Goal: Task Accomplishment & Management: Use online tool/utility

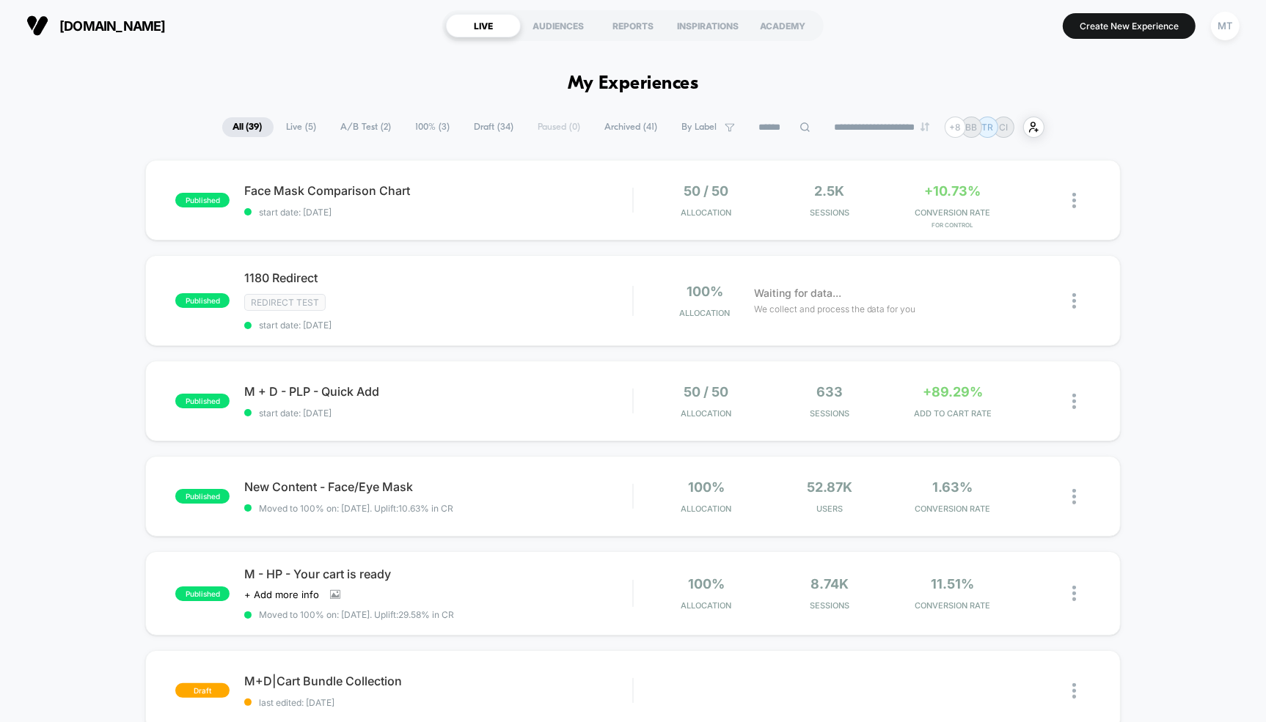
click at [466, 127] on span "Draft ( 34 )" at bounding box center [494, 127] width 62 height 20
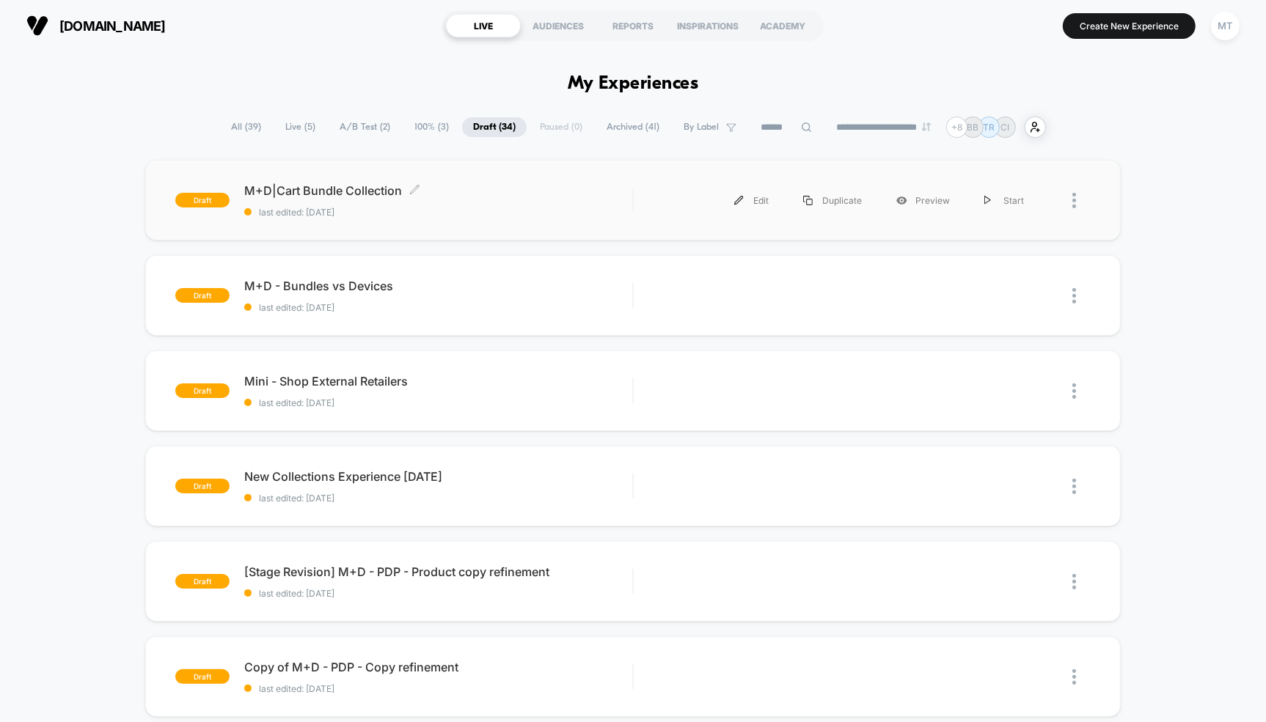
click at [355, 194] on span "M+D|Cart Bundle Collection Click to edit experience details" at bounding box center [438, 190] width 388 height 15
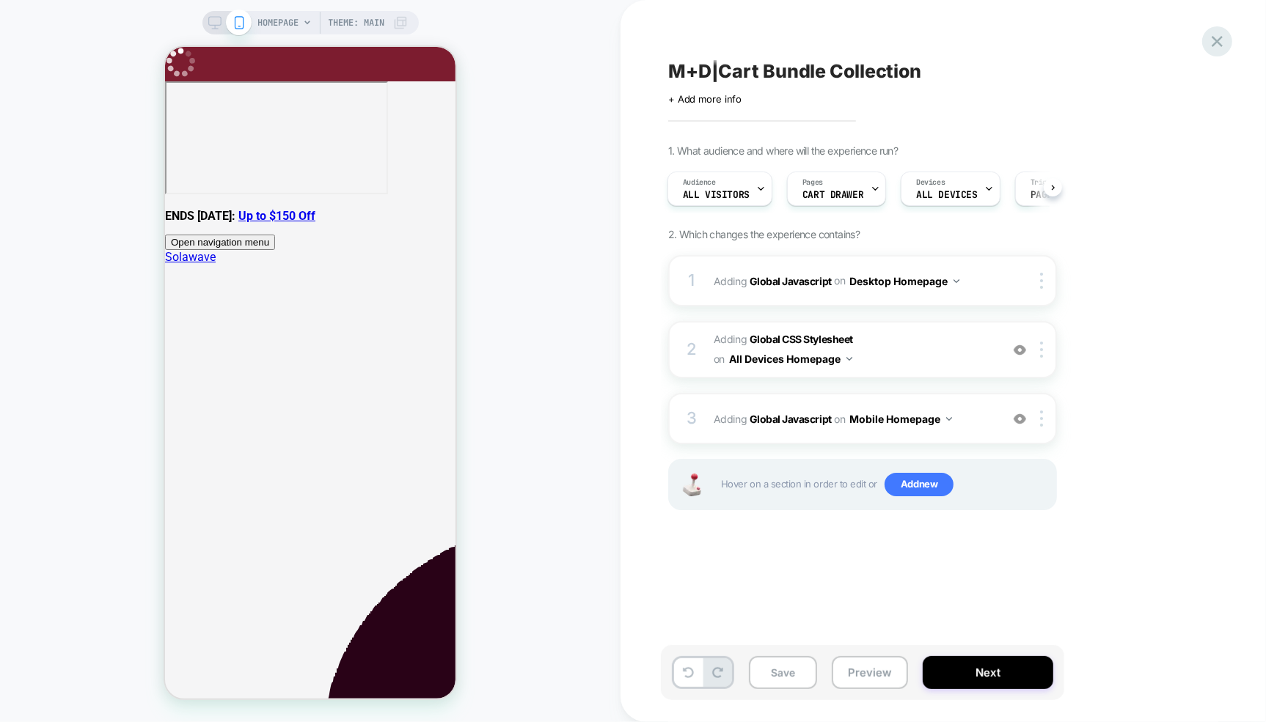
click at [1221, 40] on icon at bounding box center [1217, 42] width 20 height 20
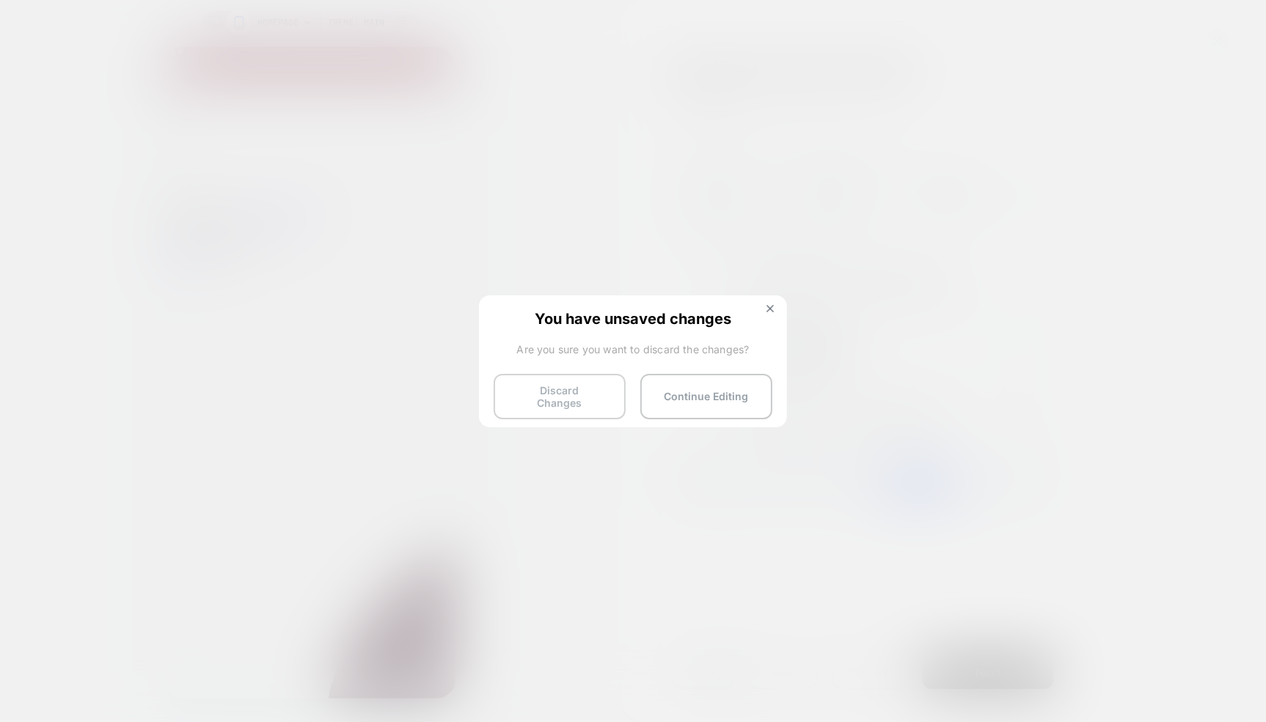
click at [588, 389] on button "Discard Changes" at bounding box center [559, 396] width 132 height 45
